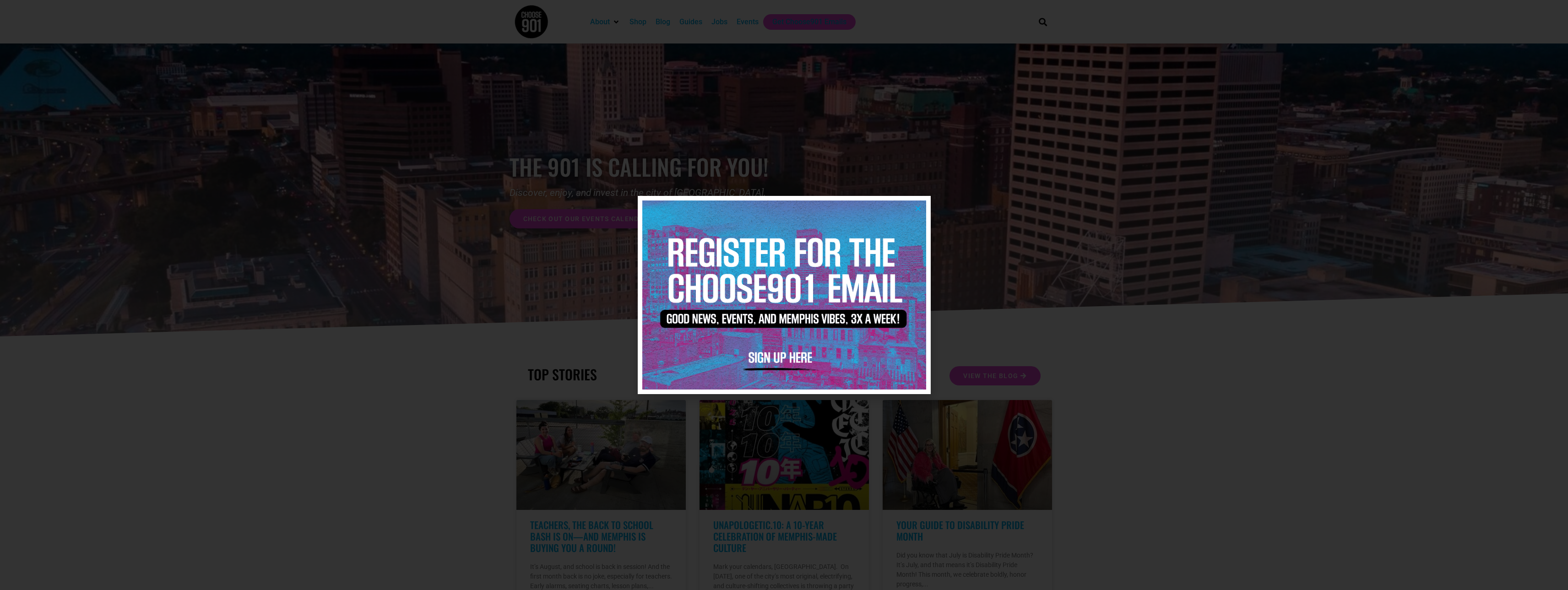
click at [919, 209] on icon "Close" at bounding box center [918, 209] width 7 height 7
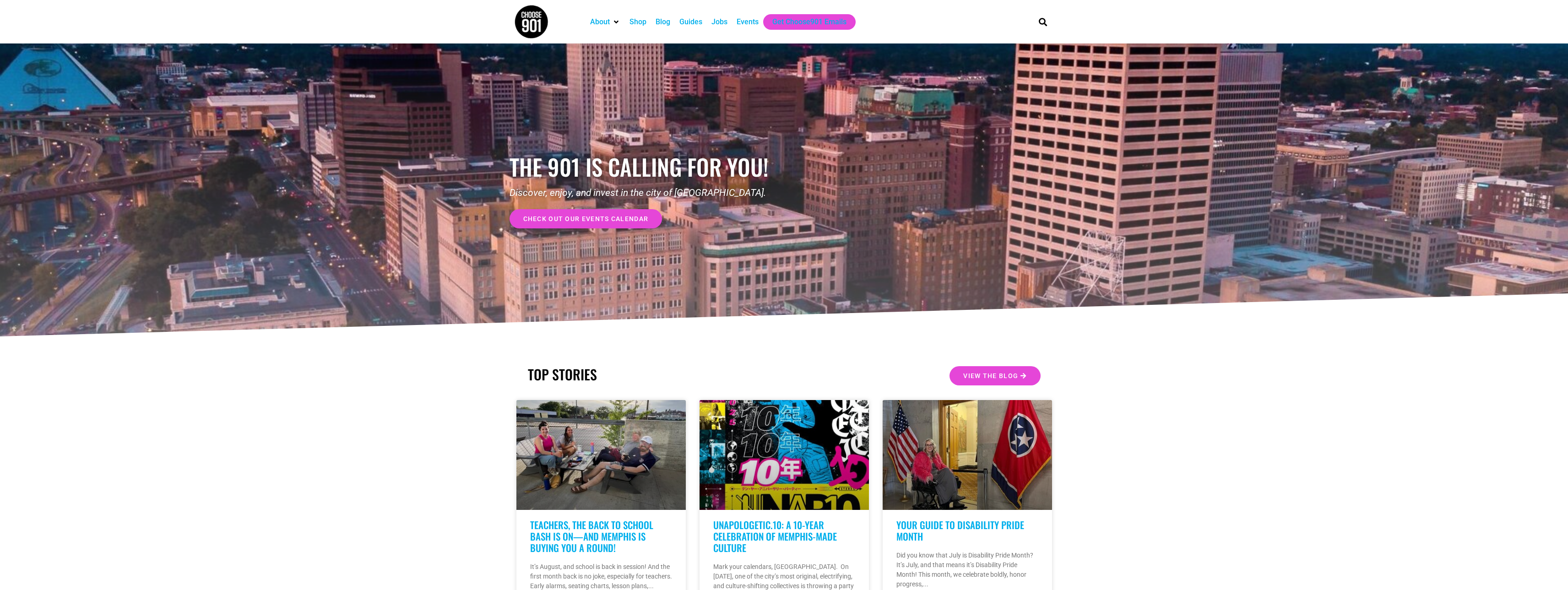
click at [725, 21] on div "Jobs" at bounding box center [719, 22] width 16 height 11
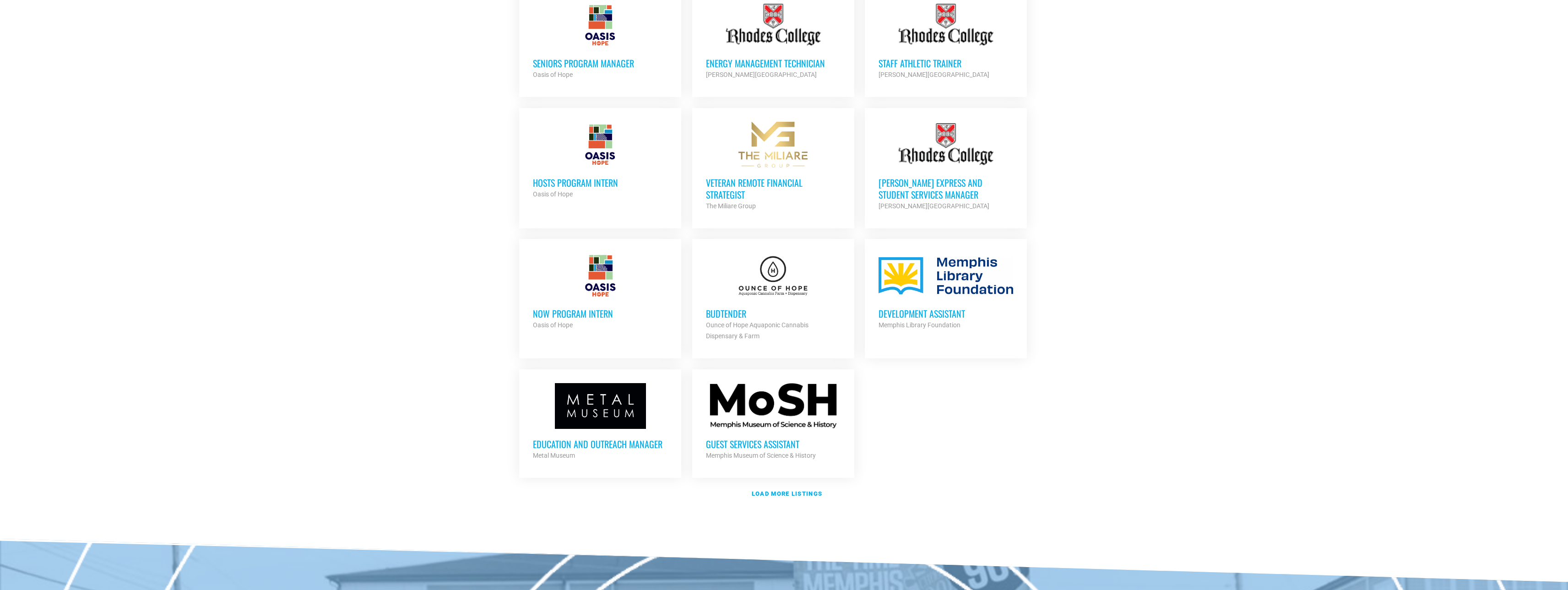
scroll to position [870, 0]
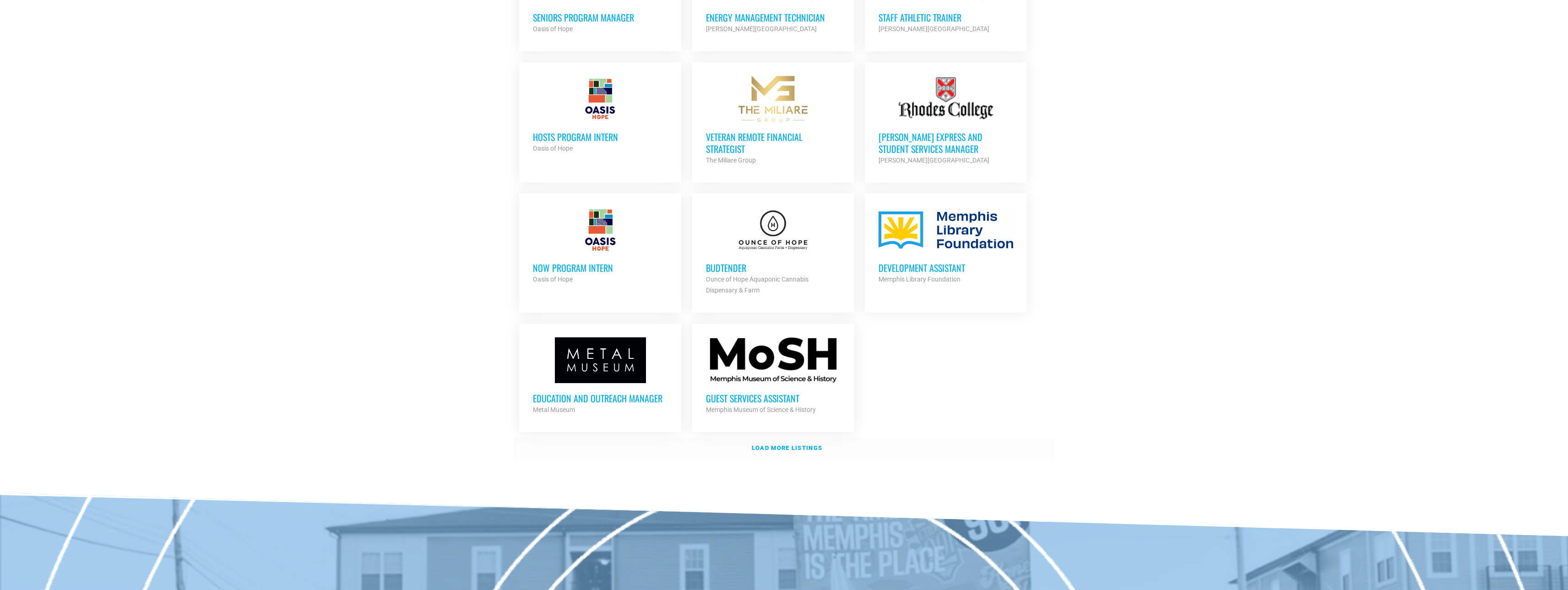
click at [783, 447] on strong "Load more listings" at bounding box center [787, 448] width 71 height 7
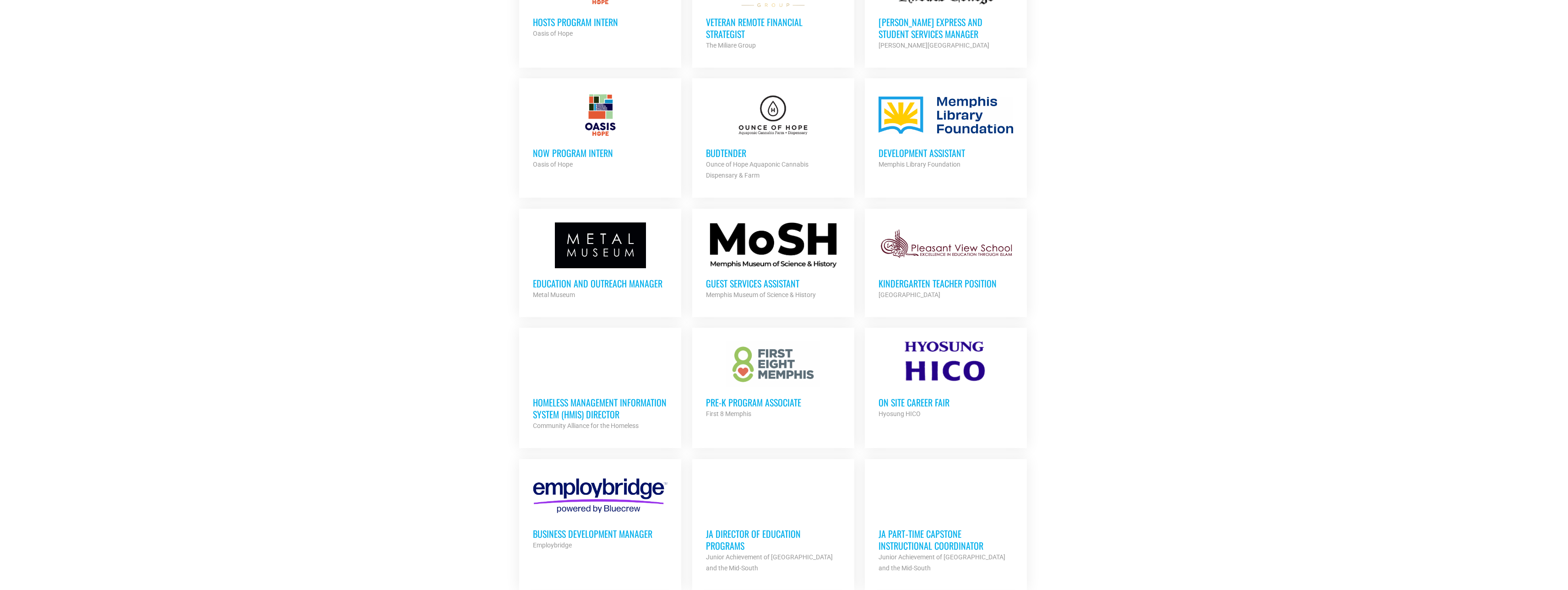
scroll to position [1007, 0]
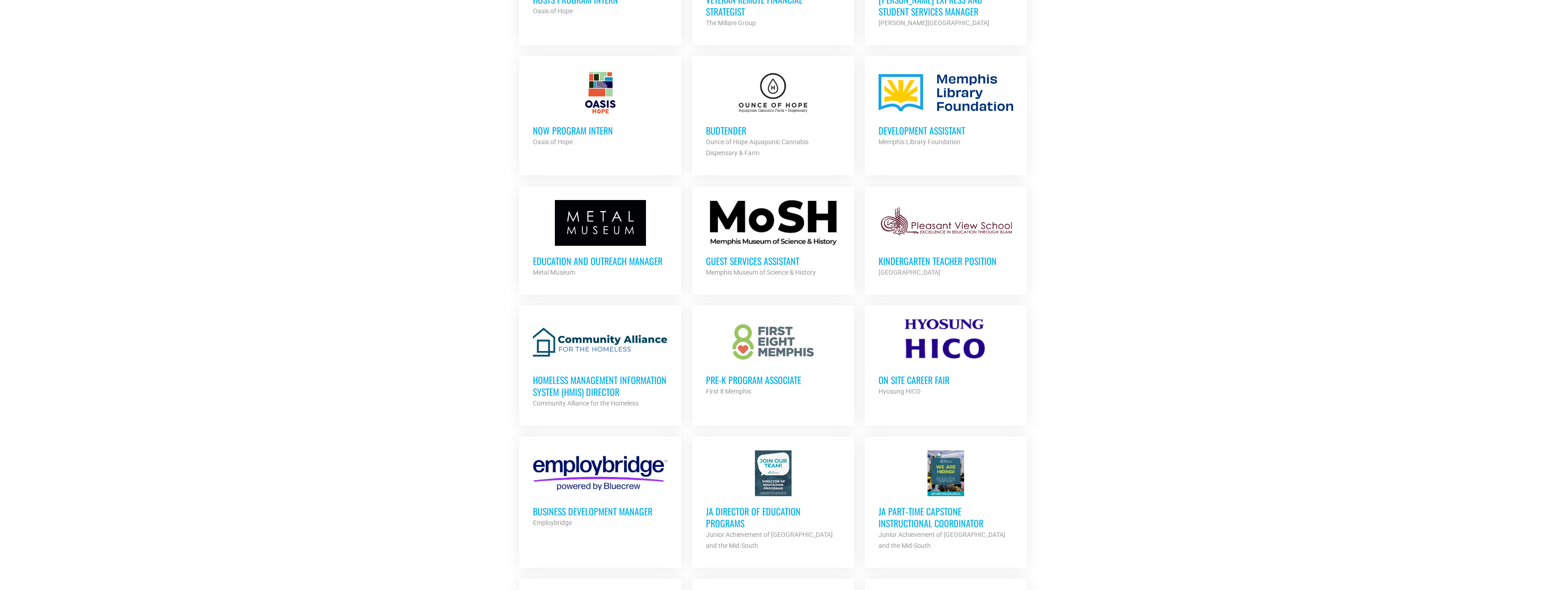
click at [751, 262] on h3 "Guest Services Assistant" at bounding box center [773, 261] width 135 height 12
click at [914, 379] on h3 "On Site Career Fair" at bounding box center [946, 379] width 135 height 12
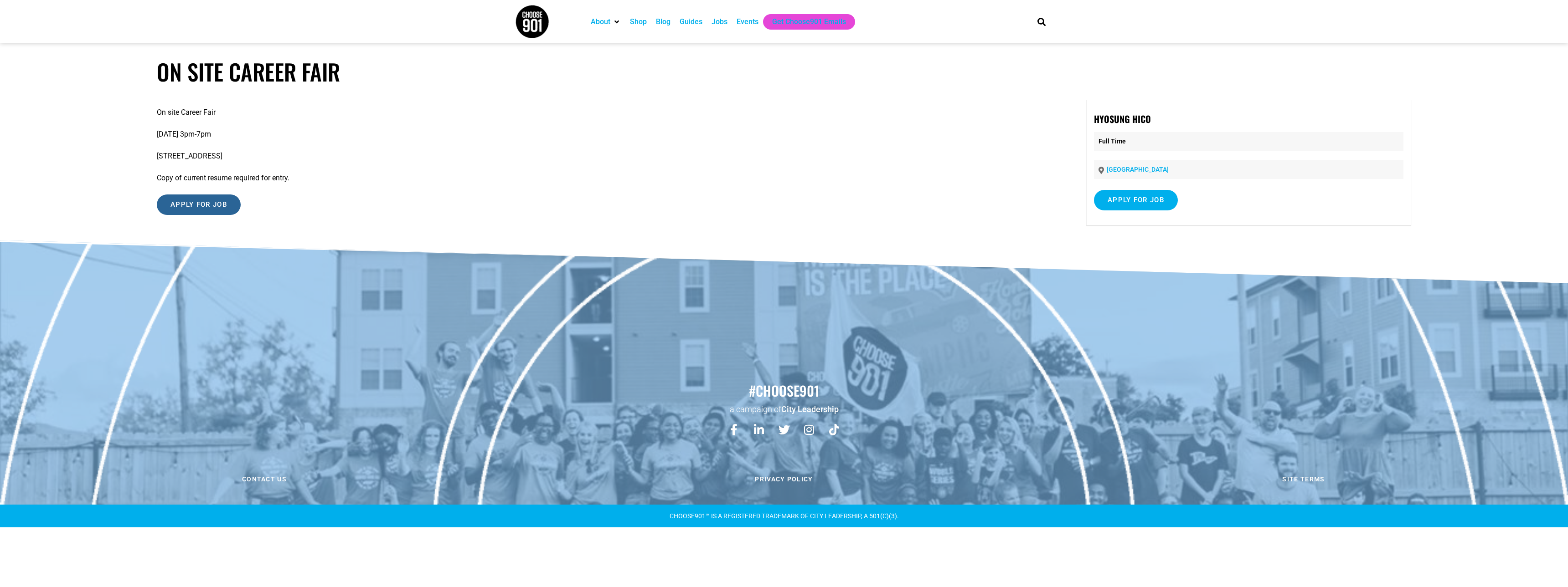
click at [205, 213] on input "Apply for job" at bounding box center [199, 205] width 84 height 21
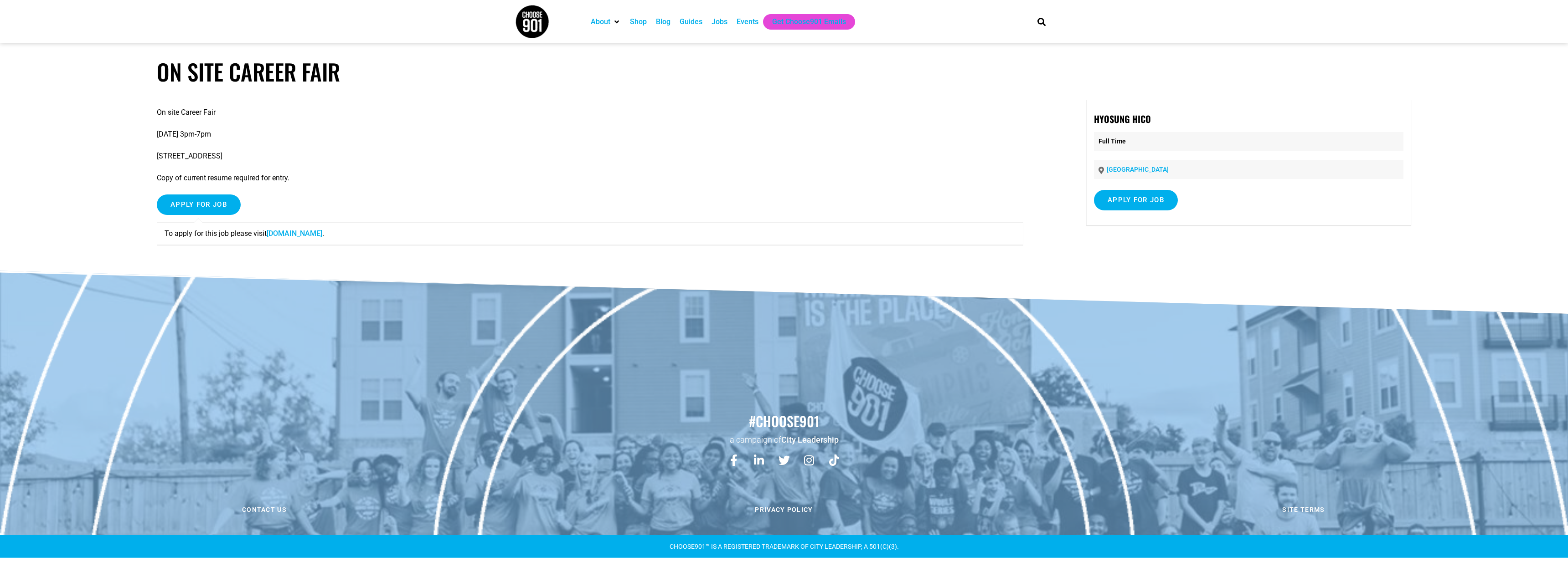
click at [322, 237] on link "www.hyosunghico.com" at bounding box center [294, 233] width 55 height 9
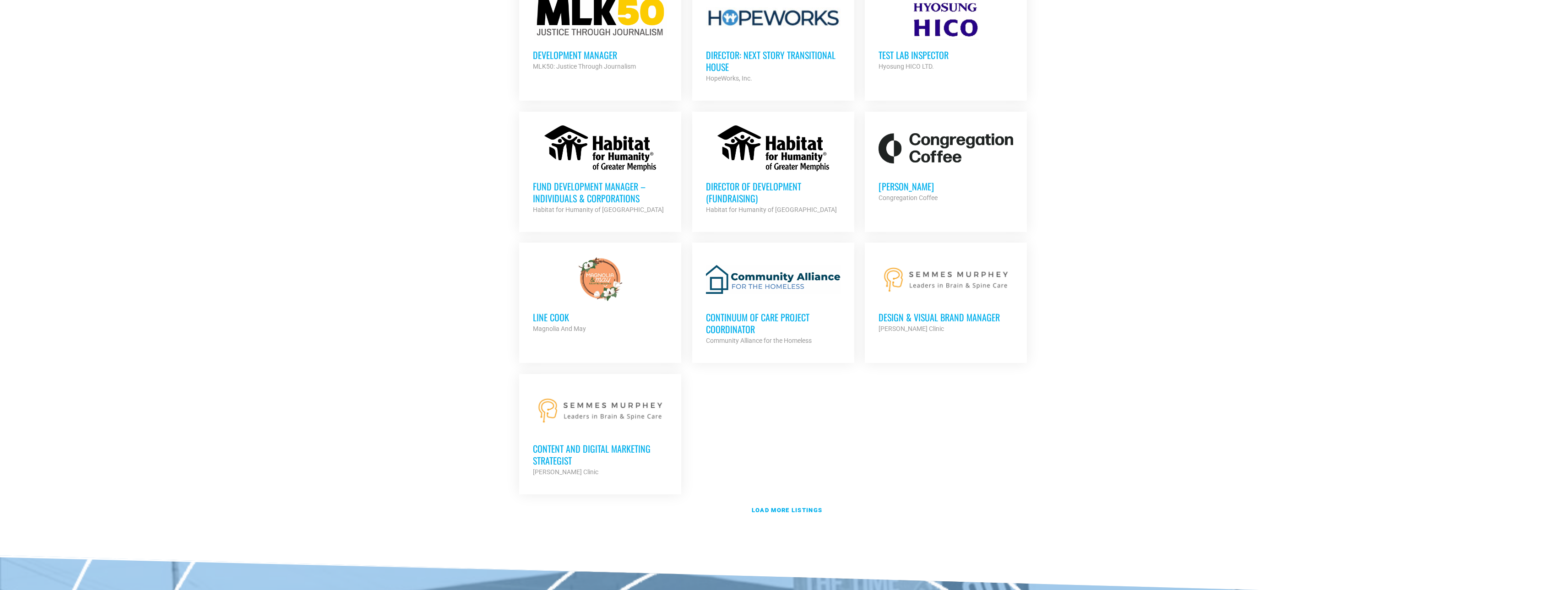
scroll to position [1787, 0]
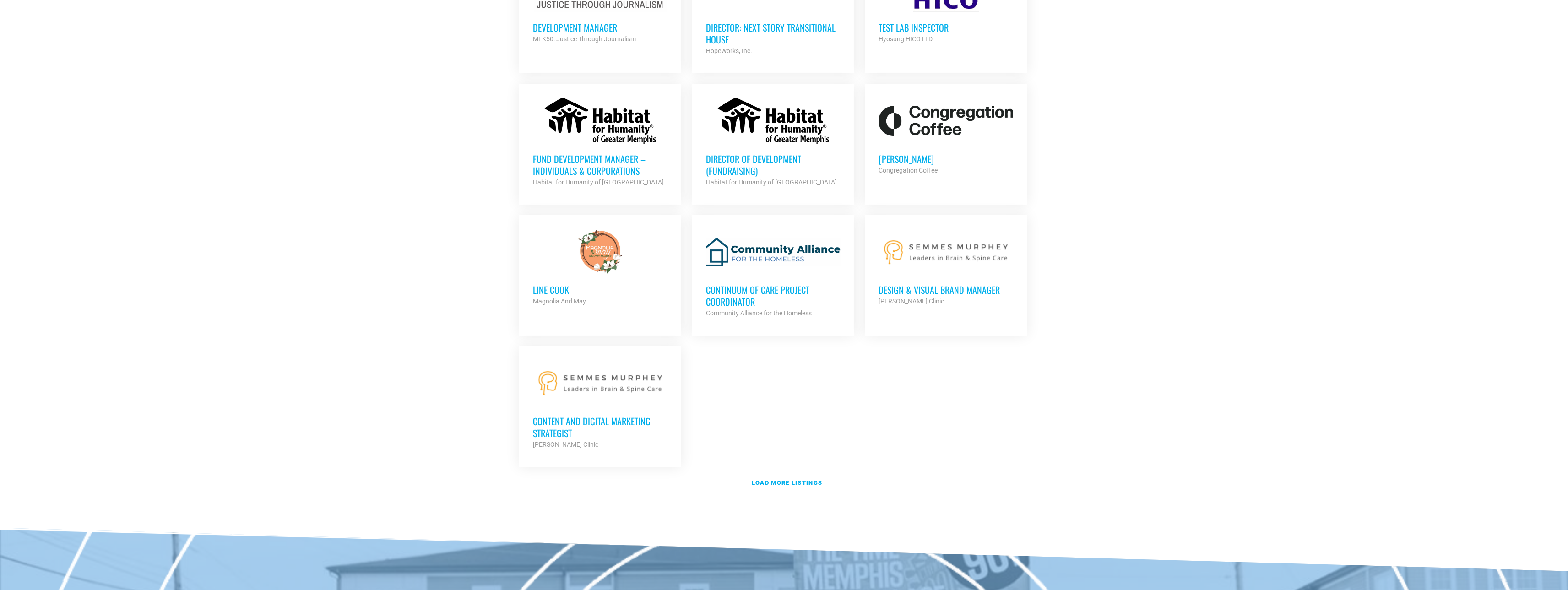
click at [943, 293] on h3 "Design & Visual Brand Manager" at bounding box center [946, 289] width 135 height 12
click at [793, 485] on strong "Load more listings" at bounding box center [787, 482] width 71 height 7
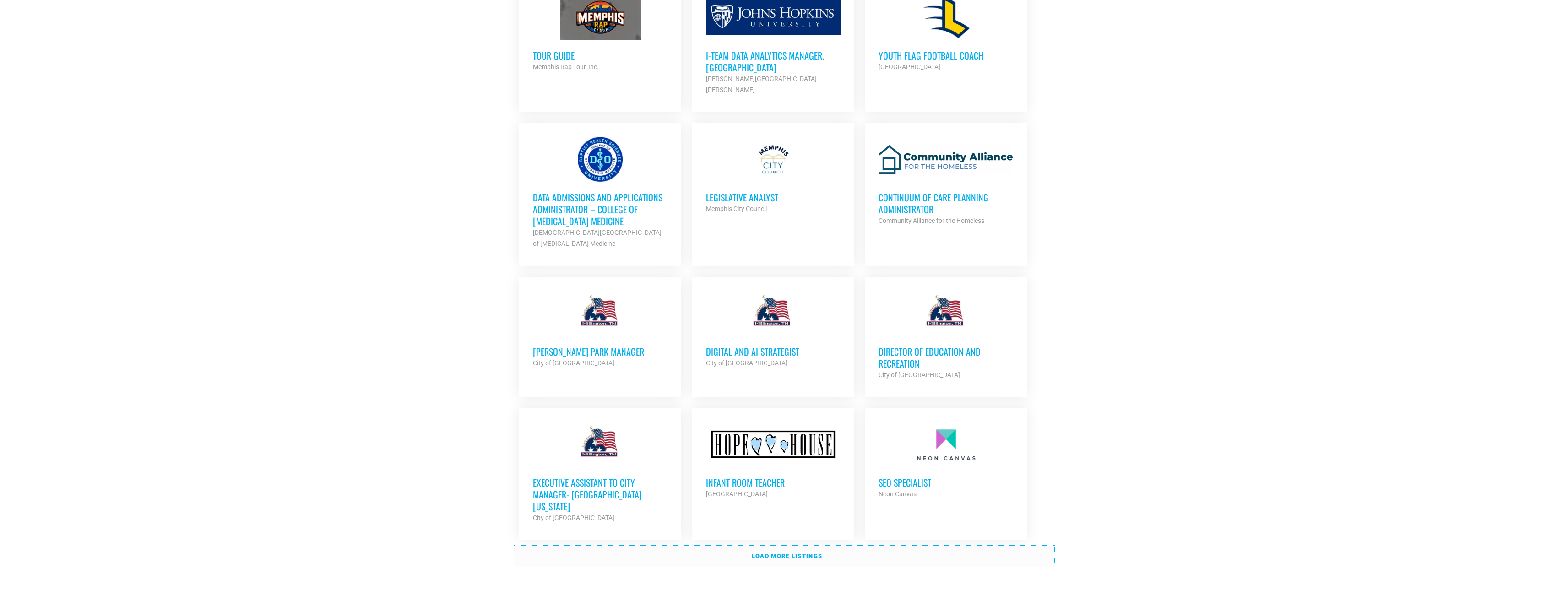
scroll to position [2565, 0]
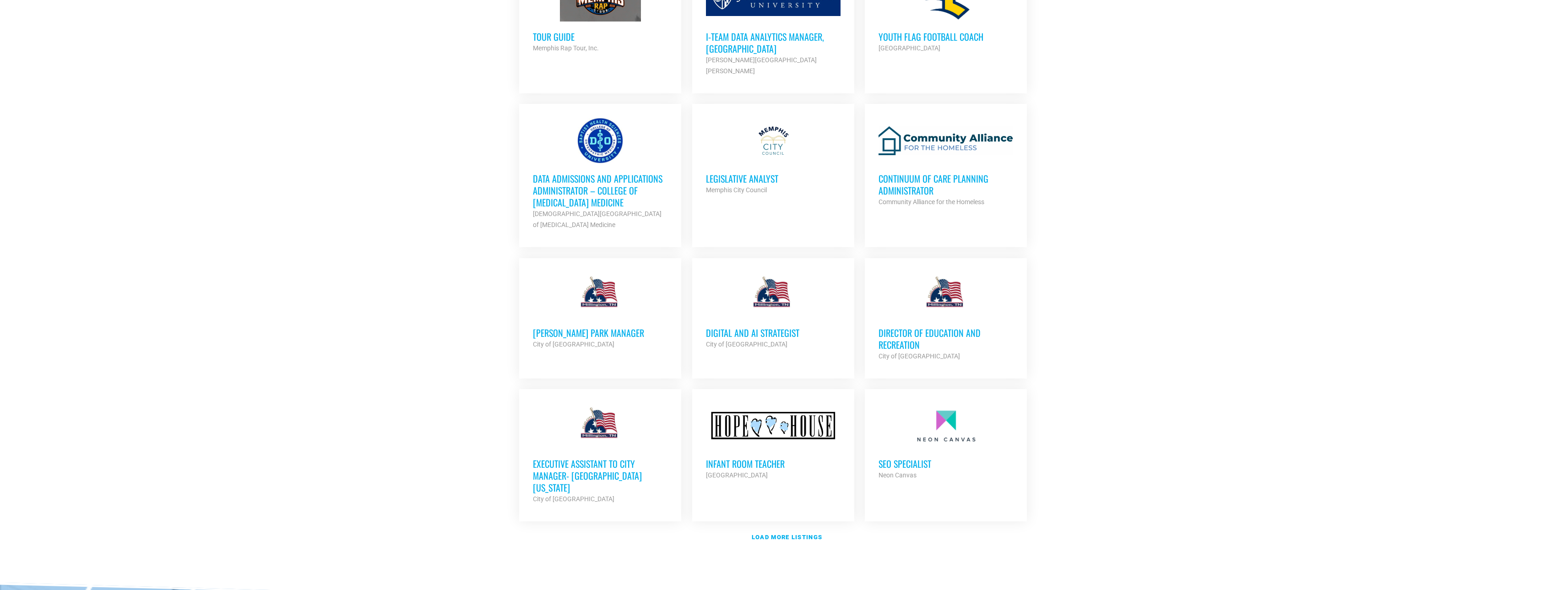
click at [741, 328] on h3 "Digital and AI Strategist" at bounding box center [773, 332] width 135 height 12
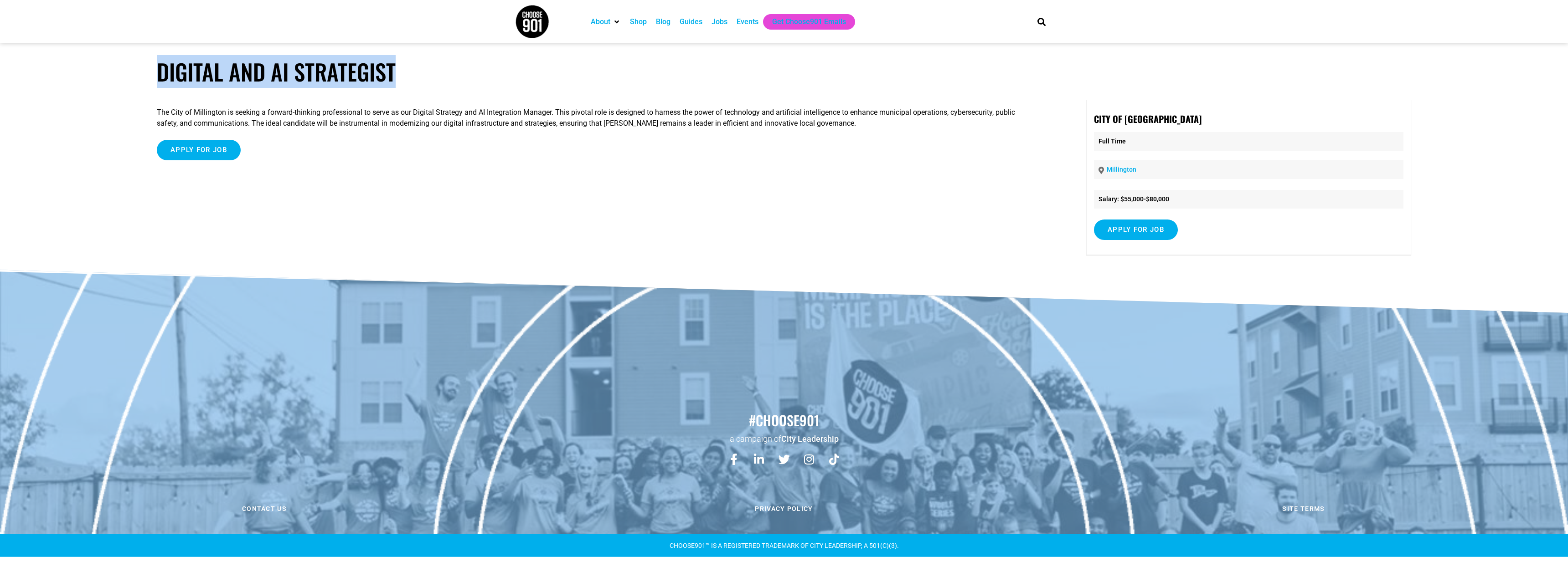
drag, startPoint x: 419, startPoint y: 79, endPoint x: 159, endPoint y: 80, distance: 260.0
click at [159, 80] on h1 "Digital and AI Strategist" at bounding box center [784, 72] width 1255 height 27
copy h1 "Digital and AI Strategist"
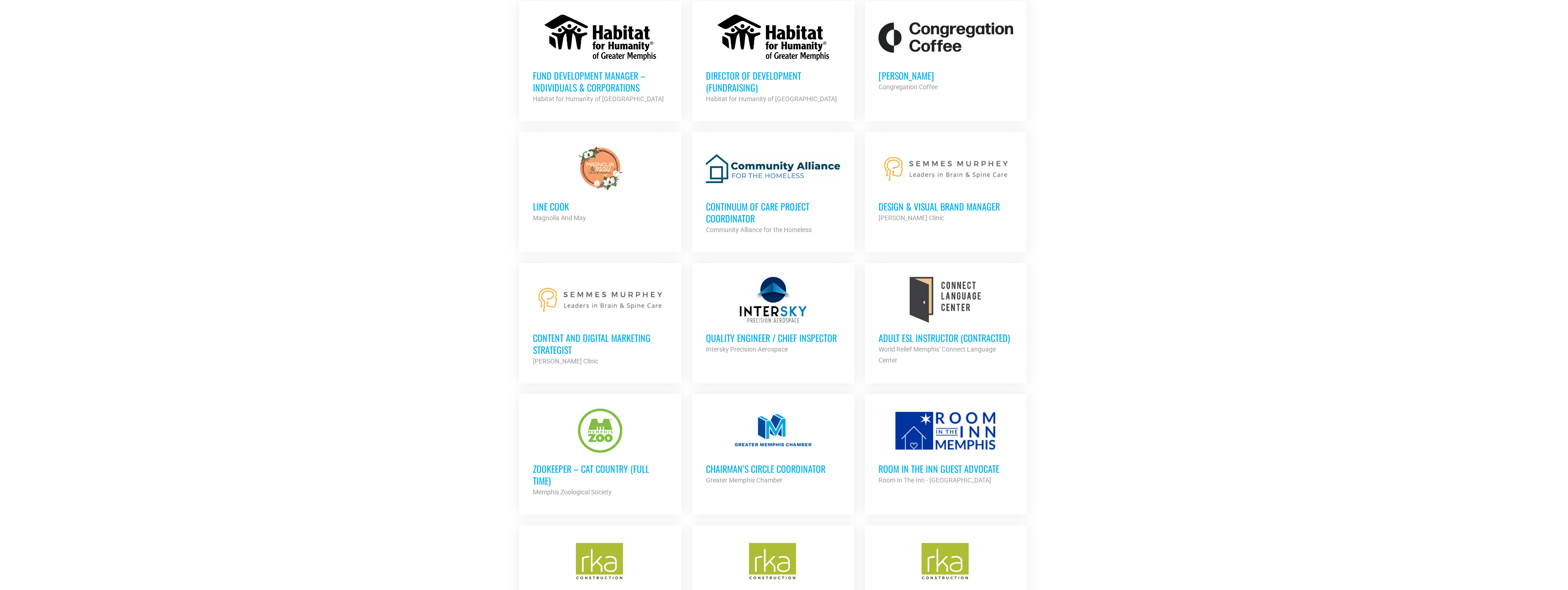
scroll to position [1833, 0]
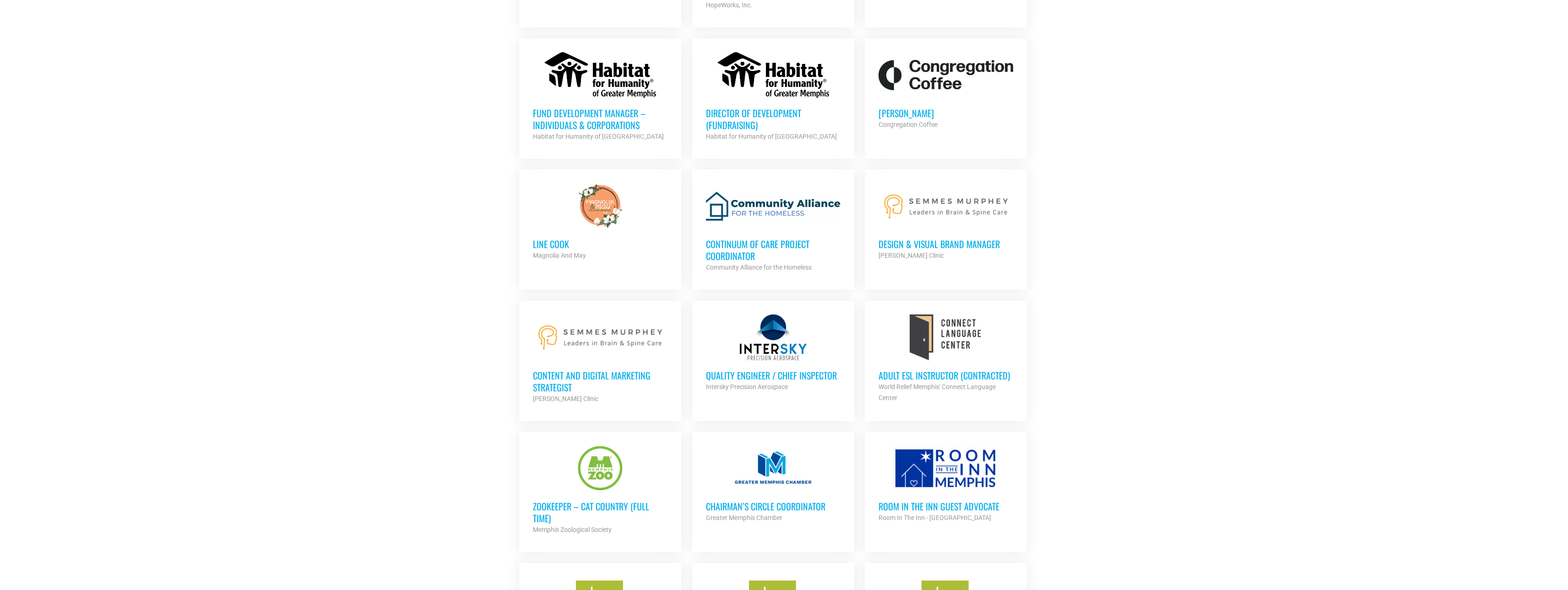
click at [939, 247] on h3 "Design & Visual Brand Manager" at bounding box center [946, 243] width 135 height 12
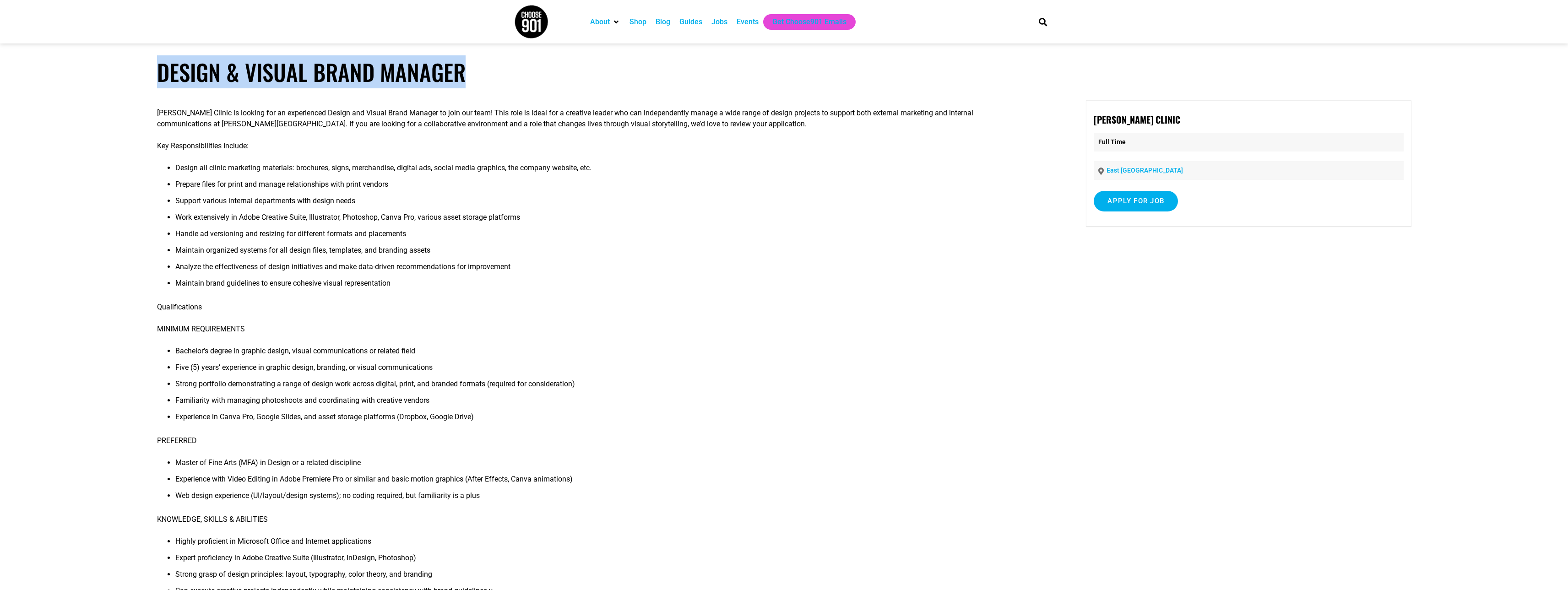
drag, startPoint x: 515, startPoint y: 78, endPoint x: 158, endPoint y: 85, distance: 357.1
click at [158, 85] on h1 "Design & Visual Brand Manager" at bounding box center [784, 72] width 1255 height 27
copy h1 "Design & Visual Brand Manager"
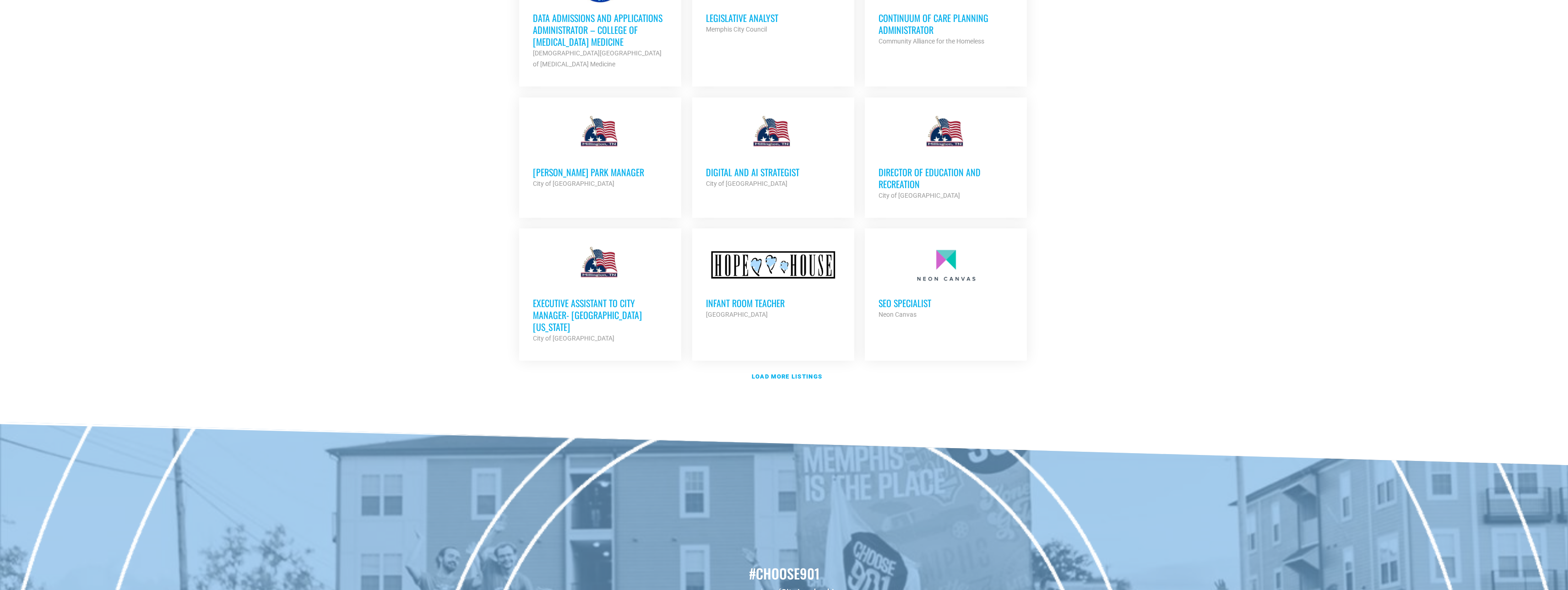
scroll to position [2749, 0]
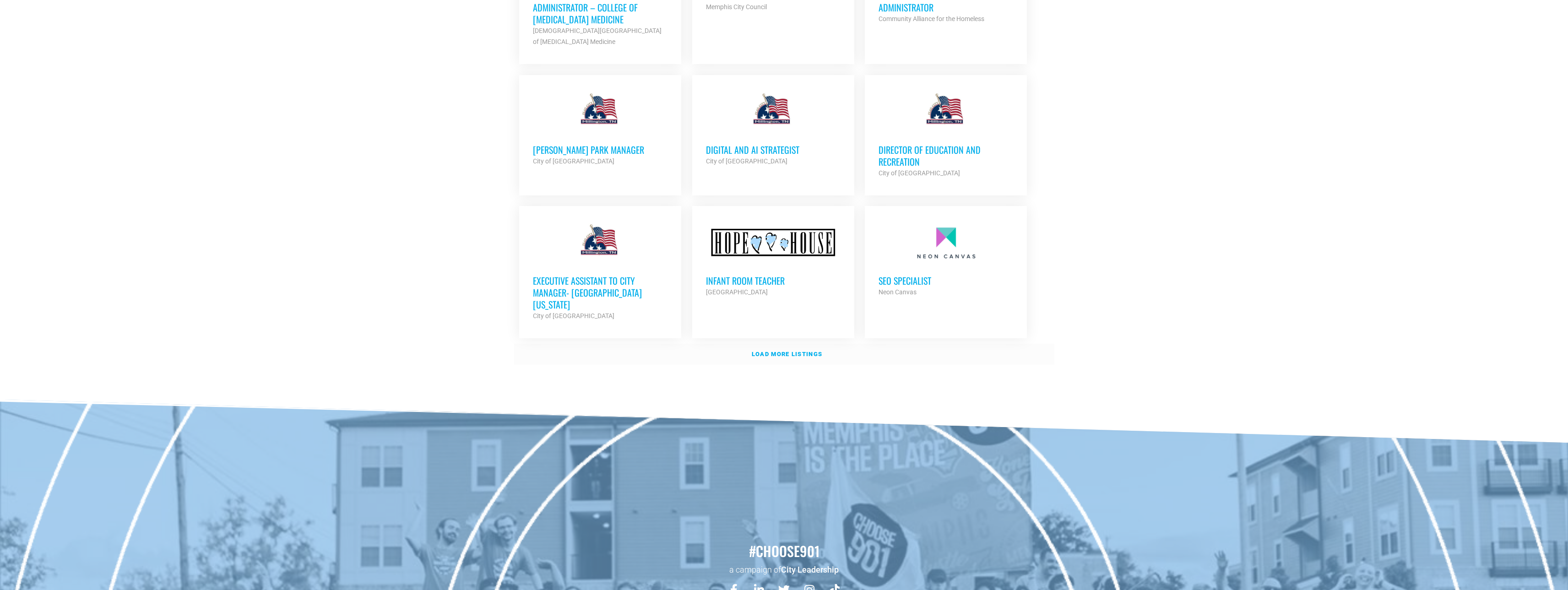
click at [784, 351] on strong "Load more listings" at bounding box center [787, 354] width 71 height 7
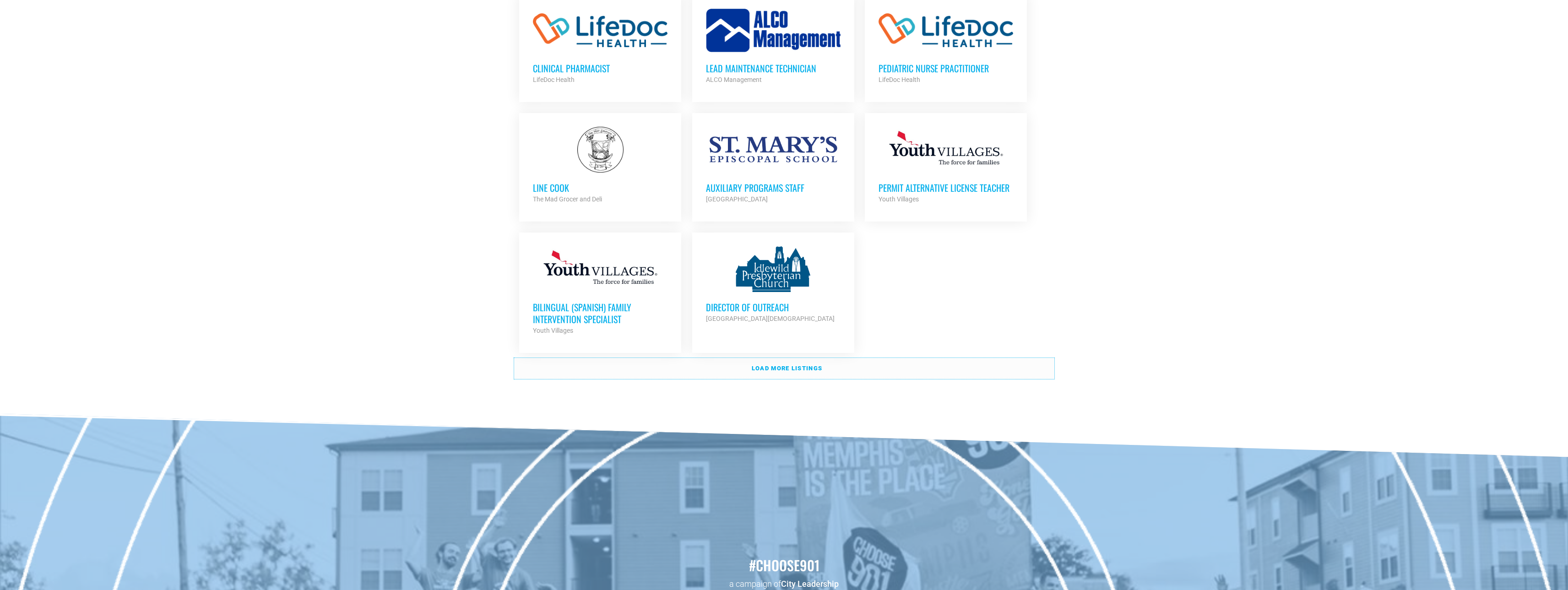
scroll to position [3619, 0]
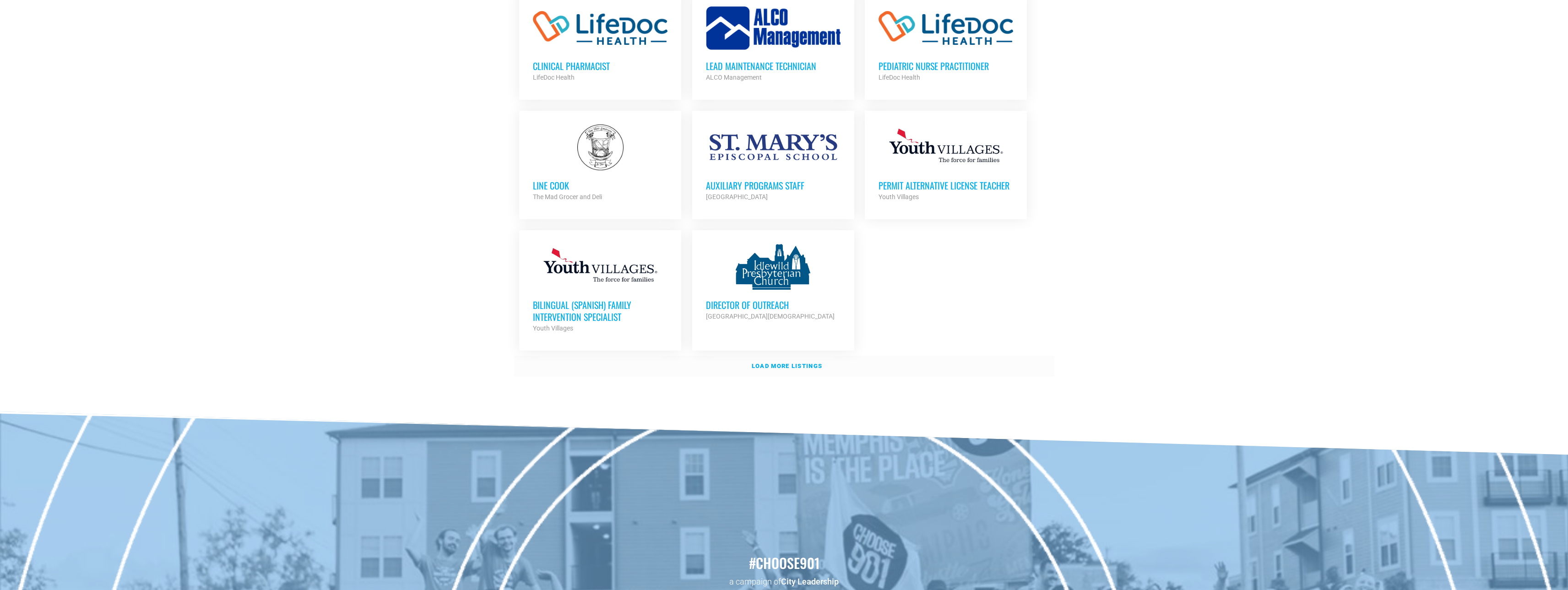
click at [775, 362] on strong "Load more listings" at bounding box center [787, 366] width 71 height 7
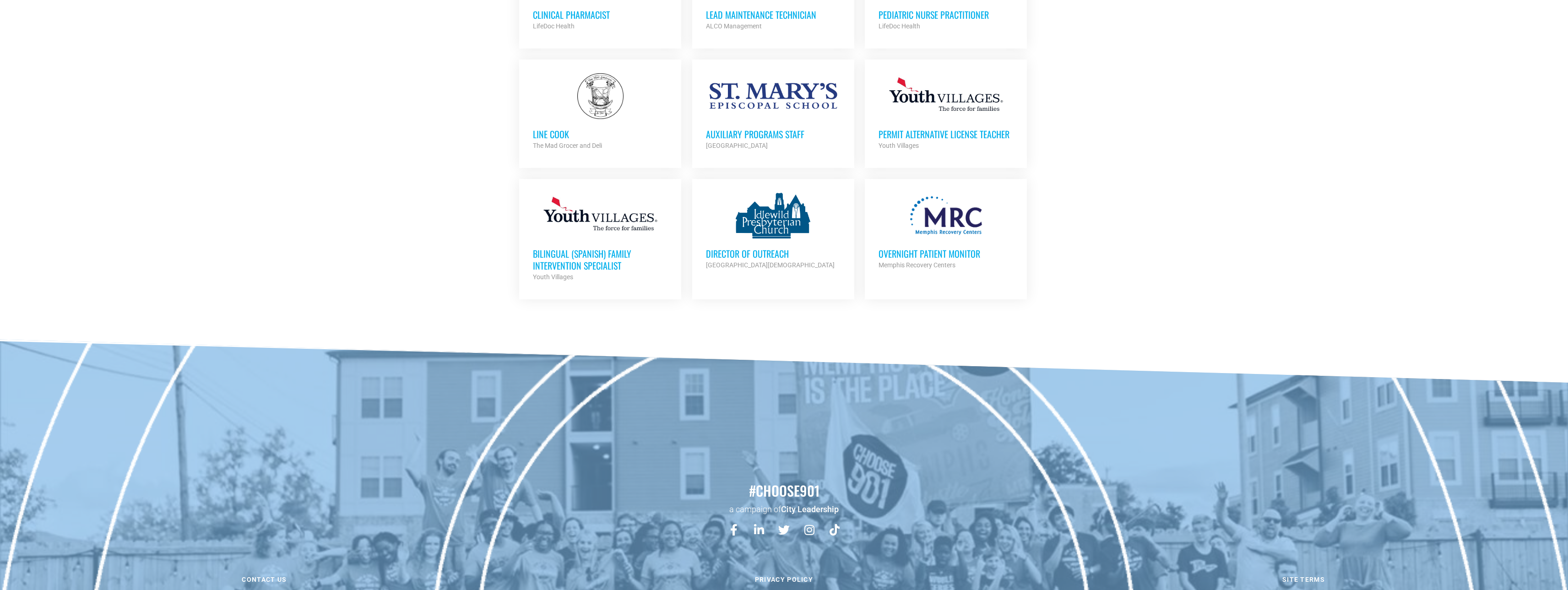
scroll to position [3672, 0]
